Goal: Communication & Community: Ask a question

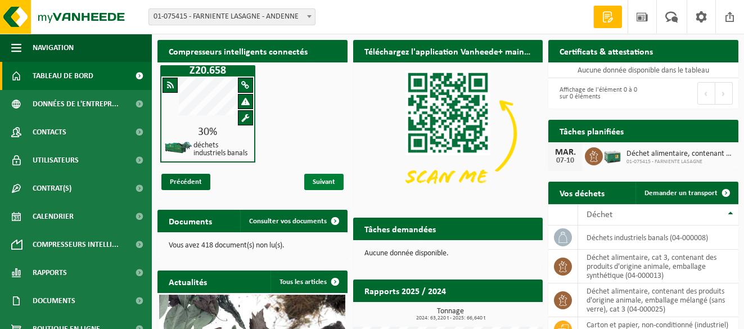
click at [333, 183] on span "Suivant" at bounding box center [323, 182] width 39 height 16
click at [317, 181] on span "Suivant" at bounding box center [323, 182] width 39 height 16
click at [333, 180] on span "Suivant" at bounding box center [323, 182] width 39 height 16
click at [285, 219] on span "Consulter vos documents" at bounding box center [288, 221] width 78 height 7
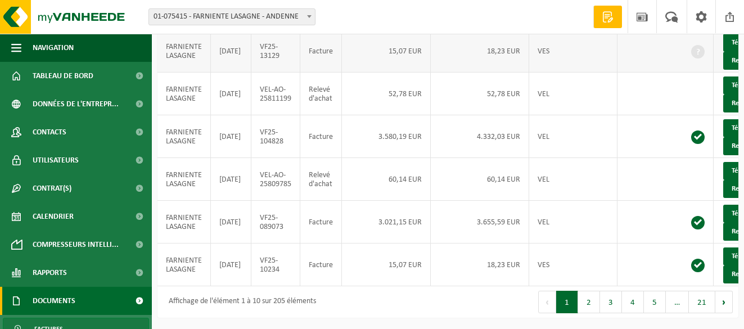
scroll to position [376, 0]
click at [591, 299] on button "2" at bounding box center [589, 302] width 22 height 22
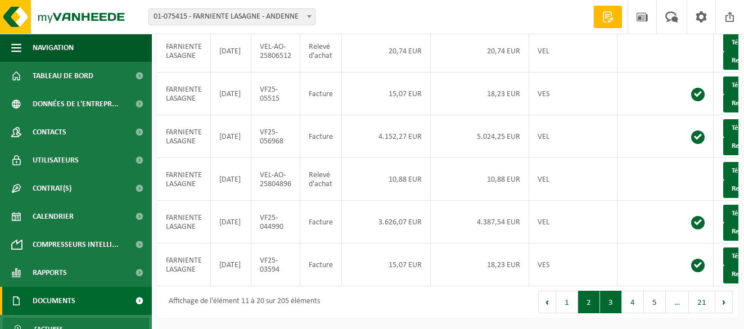
click at [610, 303] on button "3" at bounding box center [611, 302] width 22 height 22
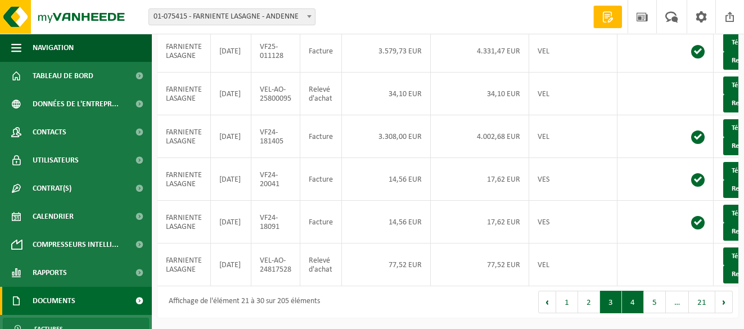
click at [637, 306] on button "4" at bounding box center [633, 302] width 22 height 22
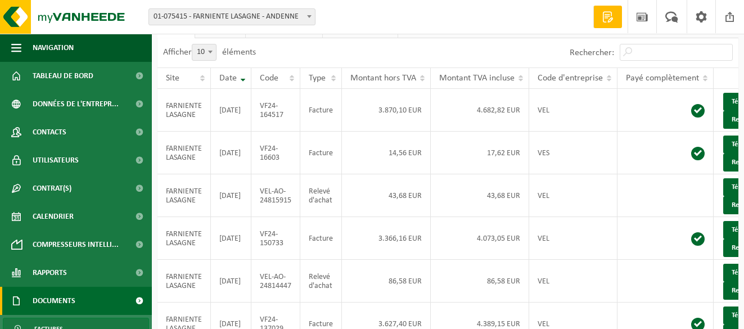
scroll to position [112, 0]
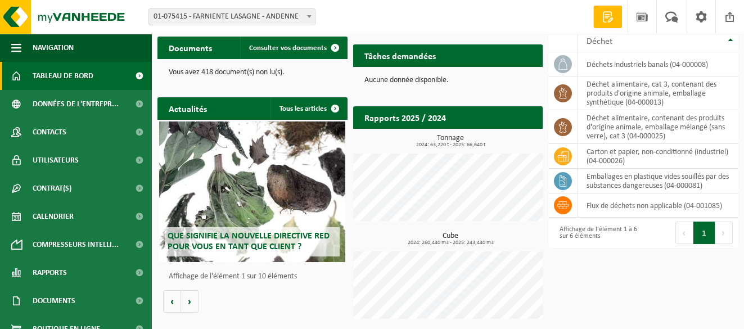
scroll to position [174, 0]
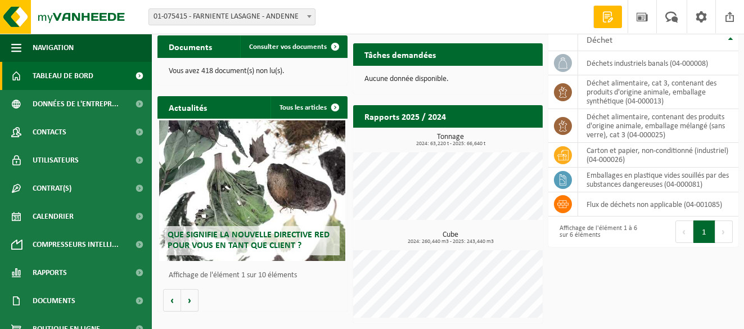
click at [394, 110] on h2 "Rapports 2025 / 2024" at bounding box center [405, 116] width 104 height 22
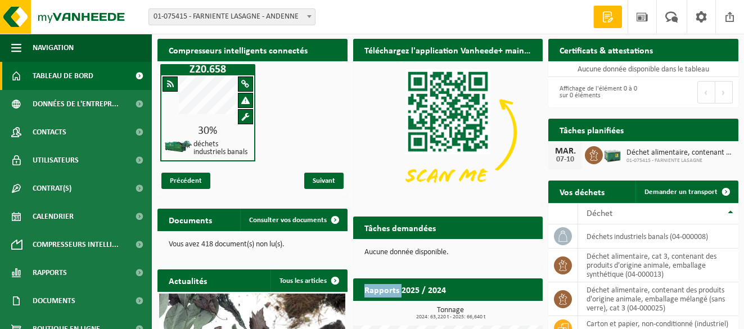
scroll to position [0, 0]
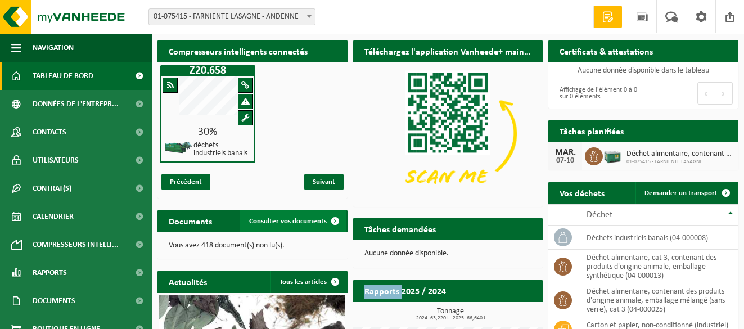
click at [300, 218] on span "Consulter vos documents" at bounding box center [288, 221] width 78 height 7
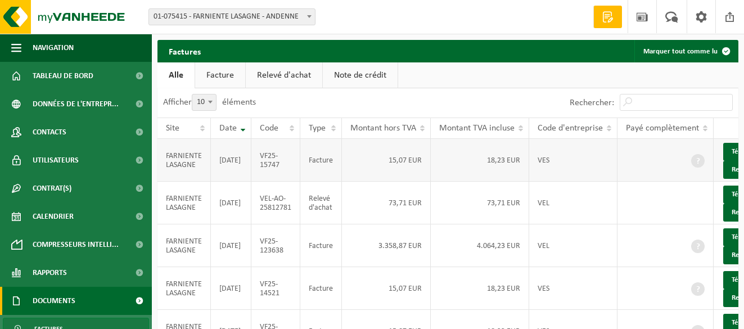
click at [202, 166] on td "FARNIENTE LASAGNE" at bounding box center [183, 160] width 53 height 43
click at [733, 157] on link "Télécharger" at bounding box center [753, 152] width 60 height 18
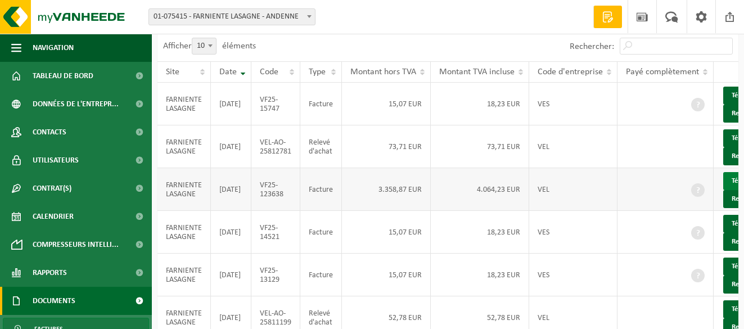
click at [731, 190] on link "Télécharger" at bounding box center [753, 181] width 60 height 18
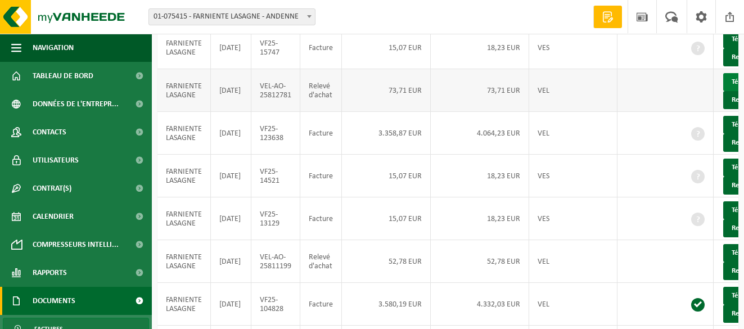
click at [729, 91] on link "Télécharger" at bounding box center [753, 82] width 60 height 18
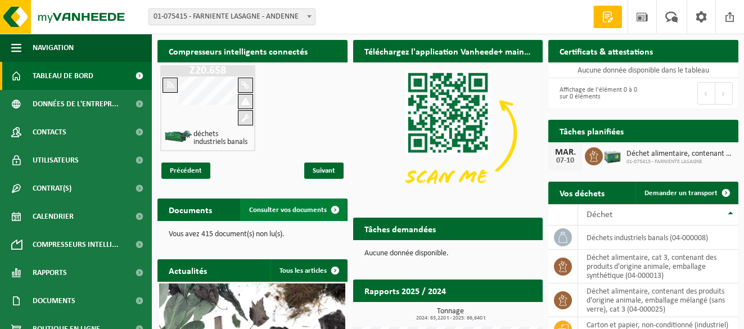
click at [272, 209] on span "Consulter vos documents" at bounding box center [288, 209] width 78 height 7
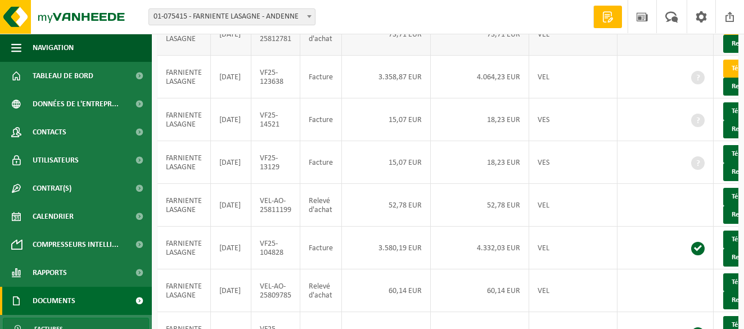
scroll to position [376, 0]
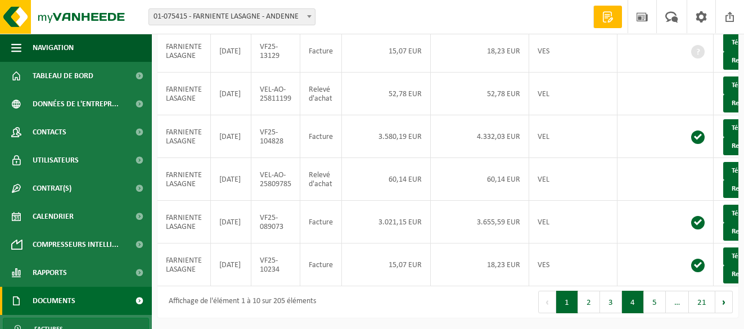
click at [635, 303] on button "4" at bounding box center [633, 302] width 22 height 22
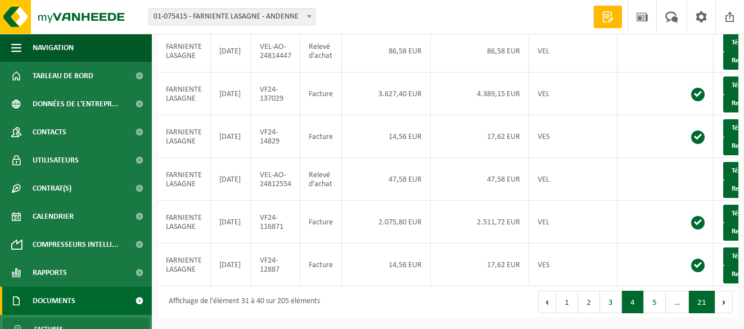
click at [699, 305] on button "21" at bounding box center [702, 302] width 26 height 22
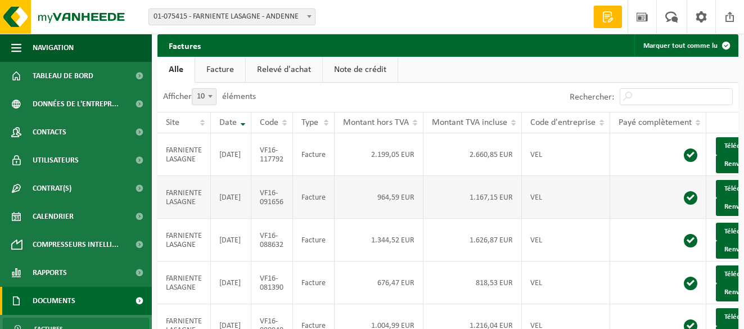
scroll to position [118, 0]
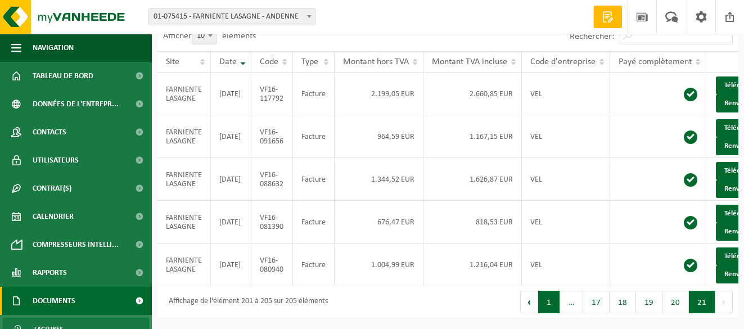
click at [557, 304] on button "1" at bounding box center [549, 302] width 22 height 22
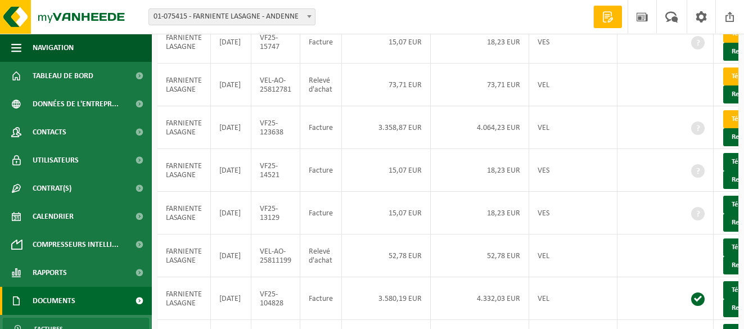
scroll to position [376, 0]
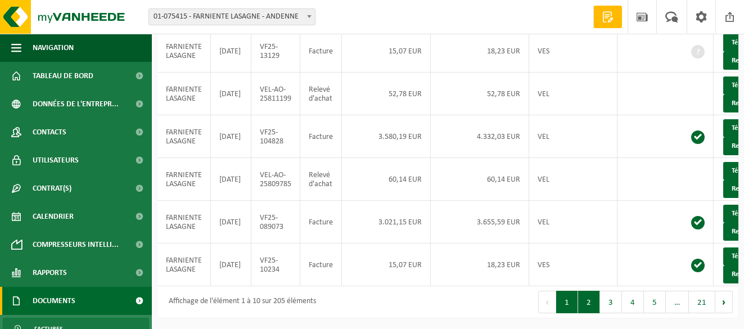
click at [596, 303] on button "2" at bounding box center [589, 302] width 22 height 22
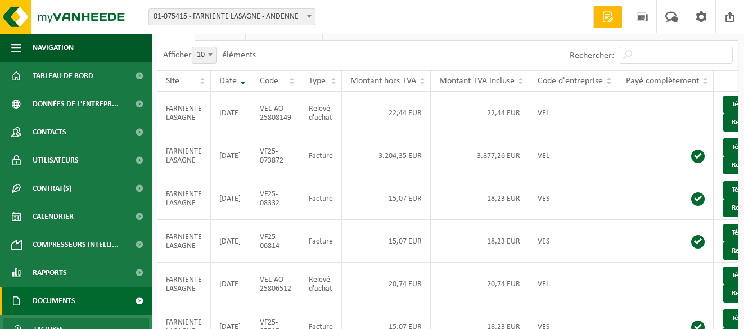
scroll to position [38, 0]
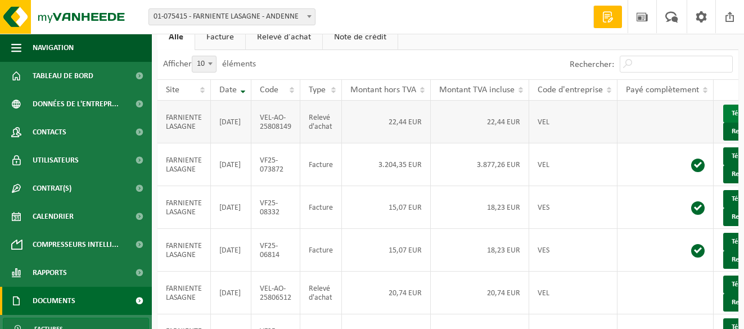
click at [728, 123] on link "Télécharger" at bounding box center [753, 114] width 60 height 18
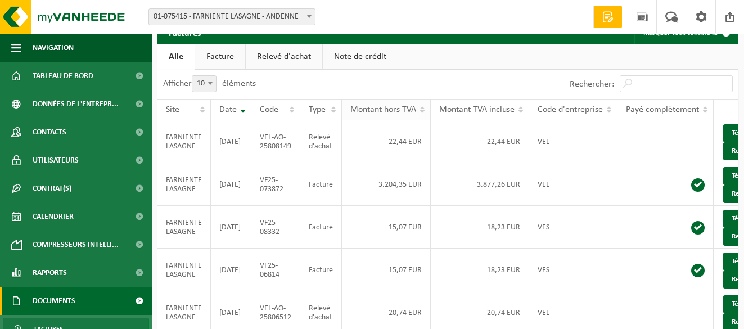
scroll to position [0, 0]
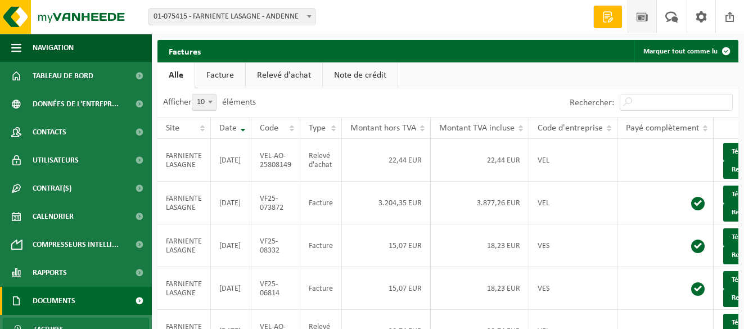
click at [638, 18] on span at bounding box center [642, 16] width 17 height 33
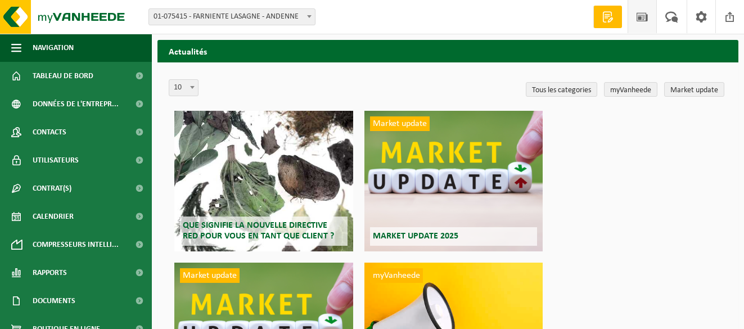
click at [256, 227] on span "Que signifie la nouvelle directive RED pour vous en tant que client ?" at bounding box center [258, 231] width 151 height 20
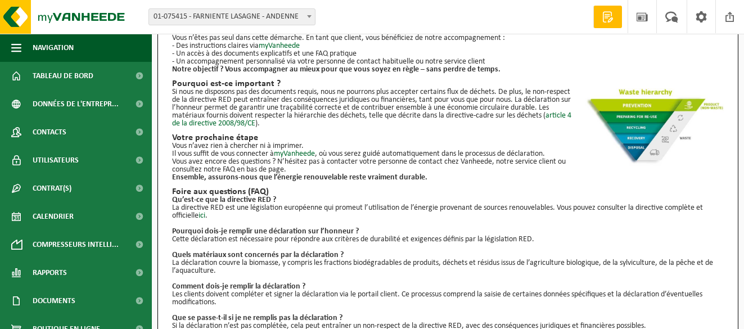
scroll to position [115, 0]
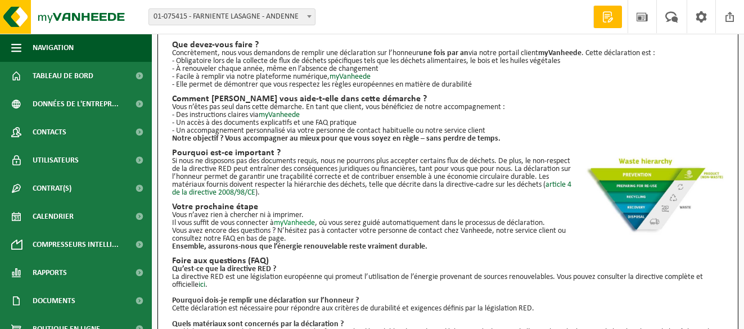
click at [312, 227] on link "myVanheede" at bounding box center [294, 223] width 41 height 8
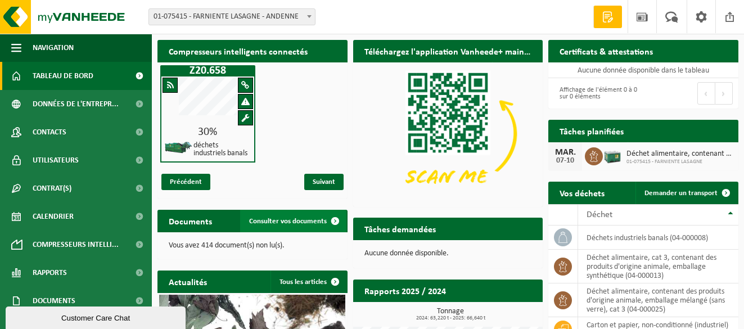
click at [301, 218] on span "Consulter vos documents" at bounding box center [288, 221] width 78 height 7
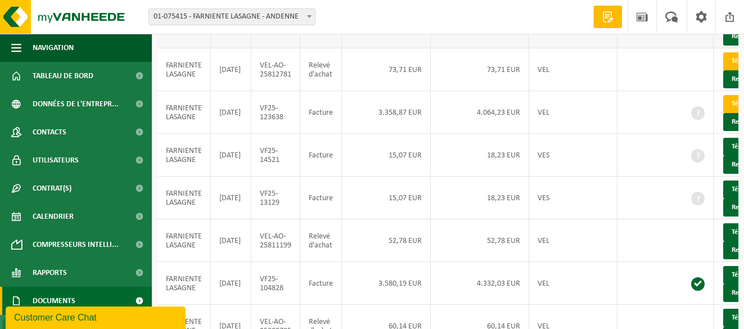
scroll to position [94, 0]
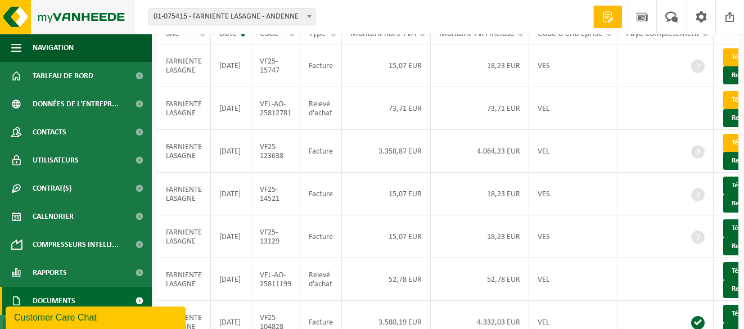
click at [22, 18] on img at bounding box center [67, 17] width 135 height 34
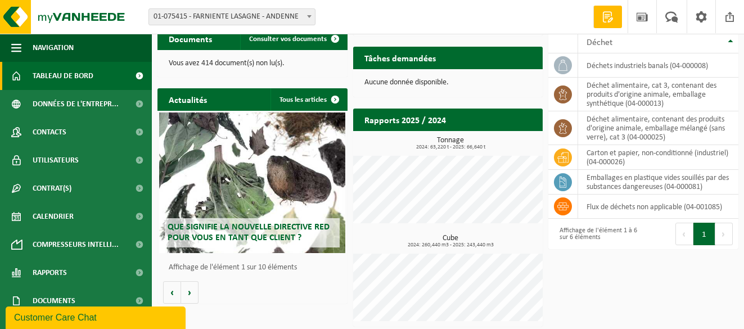
scroll to position [174, 0]
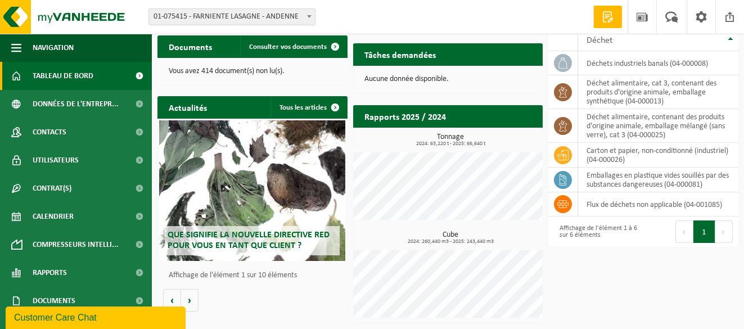
click at [266, 234] on span "Que signifie la nouvelle directive RED pour vous en tant que client ?" at bounding box center [249, 241] width 162 height 20
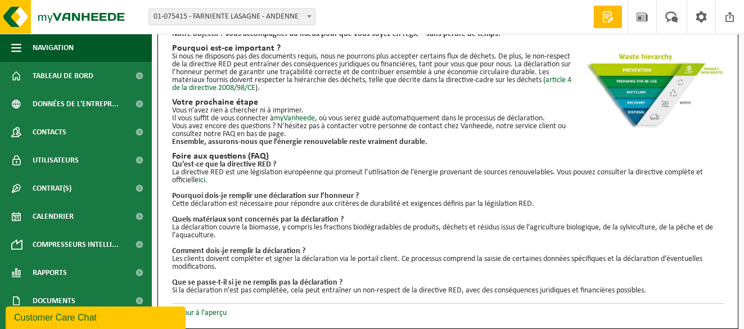
scroll to position [227, 0]
click at [49, 319] on div "Customer Care Chat" at bounding box center [95, 317] width 163 height 13
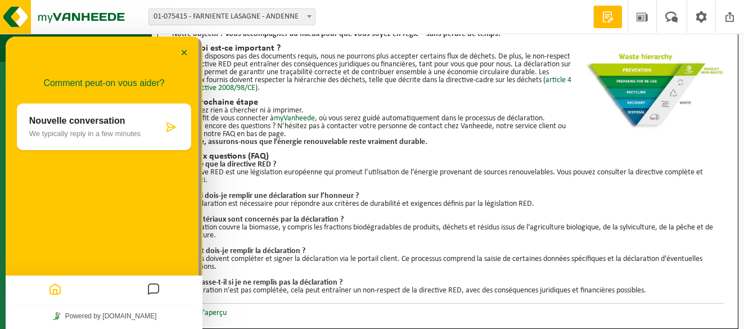
click at [79, 131] on p "We typically reply in a few minutes" at bounding box center [96, 133] width 134 height 8
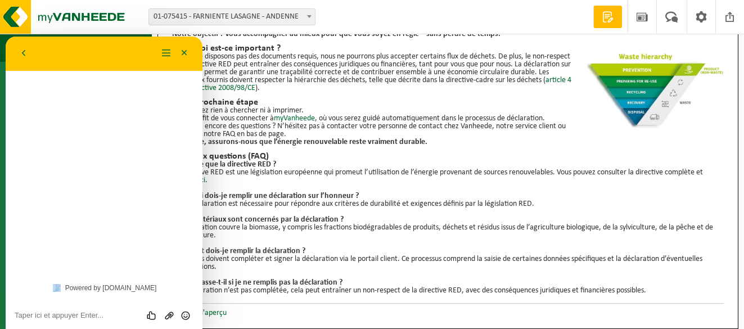
drag, startPoint x: 79, startPoint y: 131, endPoint x: 53, endPoint y: 110, distance: 33.2
click at [53, 110] on div "Comment peut-on vous aider? Nouvelle conversation We typically reply in a few m…" at bounding box center [104, 156] width 197 height 238
click at [90, 313] on textarea at bounding box center [104, 315] width 179 height 9
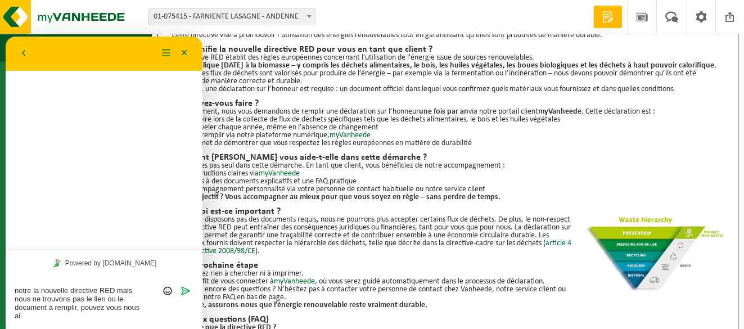
scroll to position [0, 0]
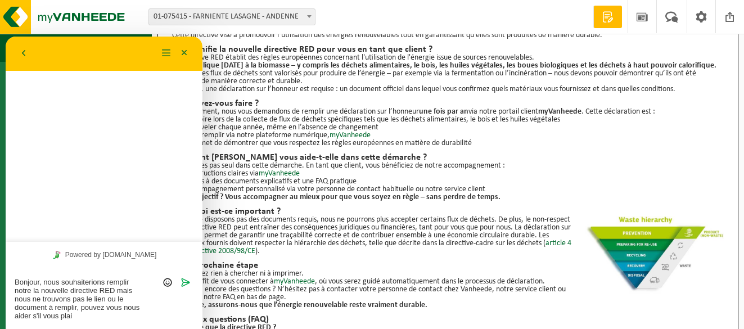
type textarea "Bonjour, nous souhaiterions remplir notre la nouvelle directive RED mais nous n…"
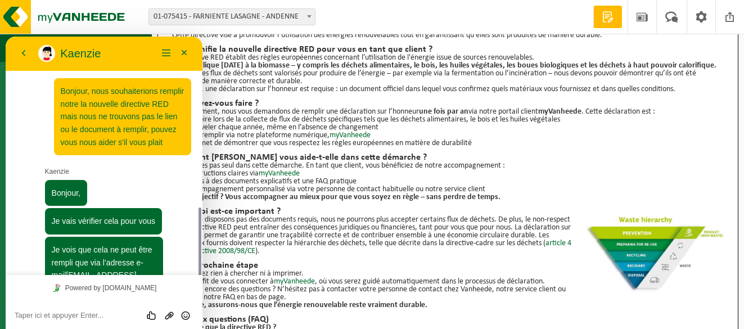
scroll to position [102, 0]
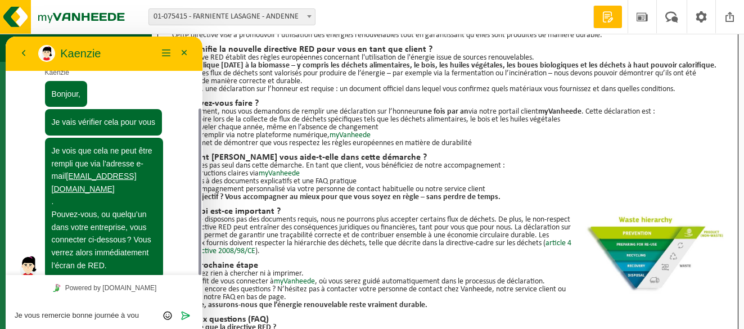
type textarea "Je vous remercie bonne journée à vous"
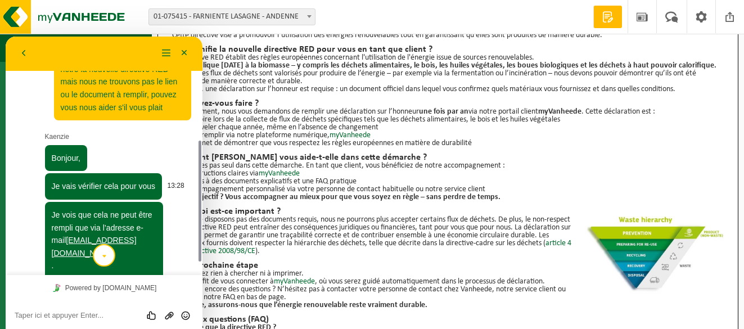
scroll to position [94, 0]
